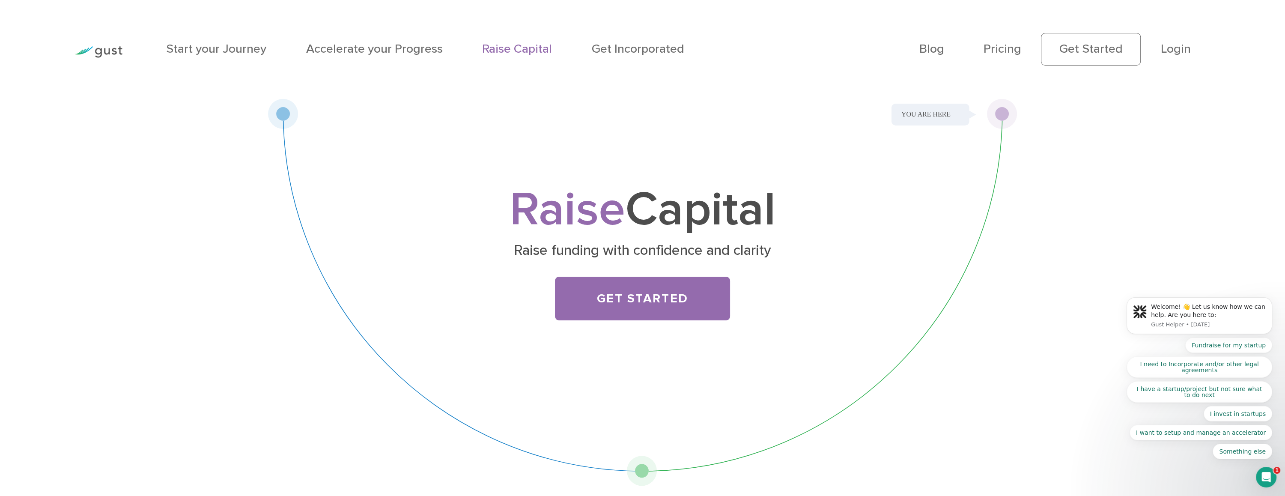
click at [626, 274] on div "Raise Capital Raise funding with confidence and clarity Get Started" at bounding box center [642, 262] width 540 height 149
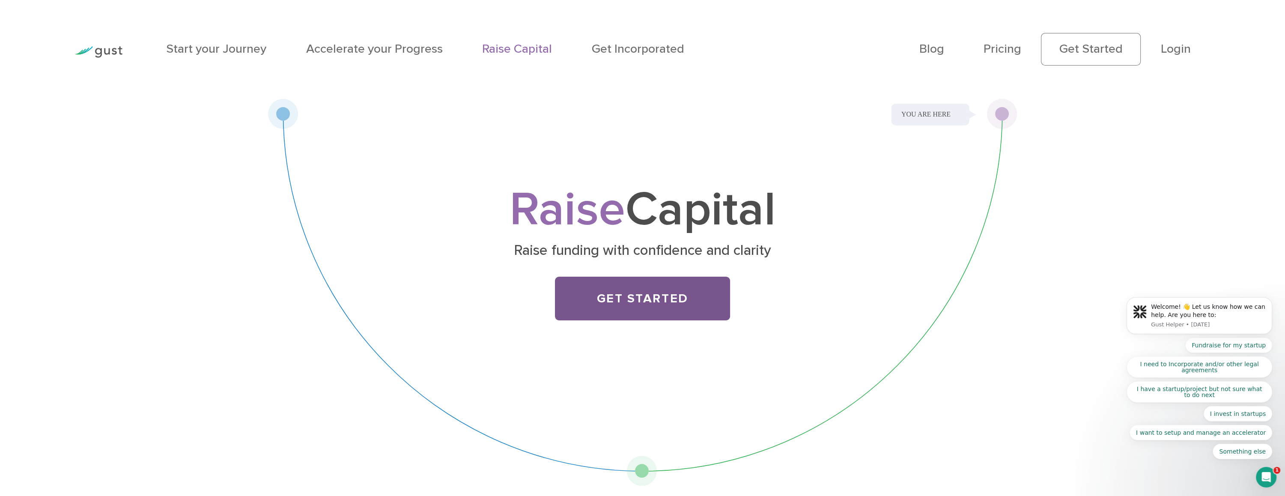
click at [637, 303] on link "Get Started" at bounding box center [642, 299] width 175 height 44
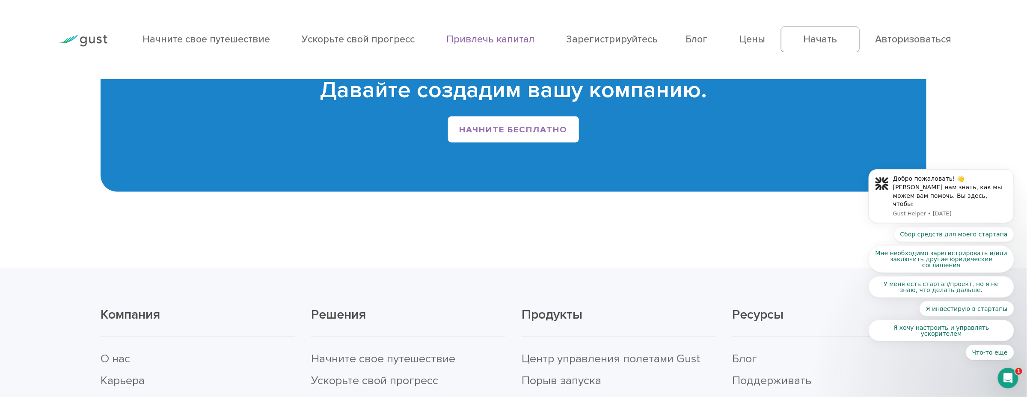
scroll to position [2094, 0]
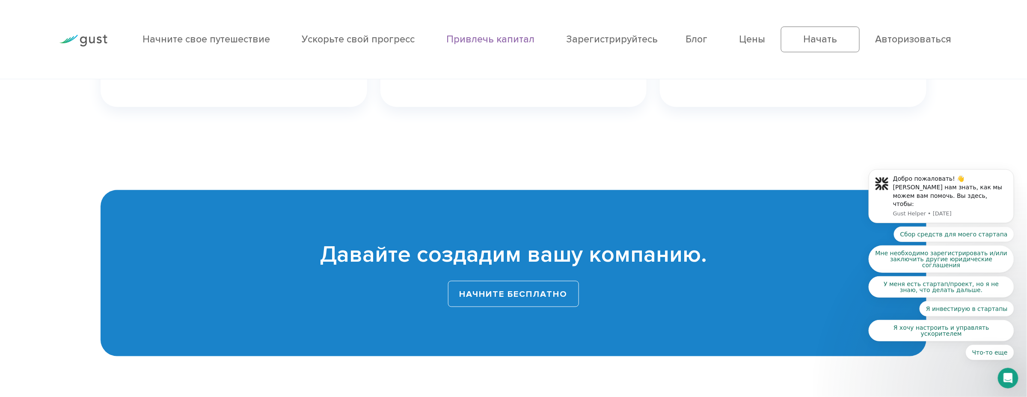
click at [525, 306] on link "Начните бесплатно" at bounding box center [513, 294] width 131 height 26
